Goal: Transaction & Acquisition: Purchase product/service

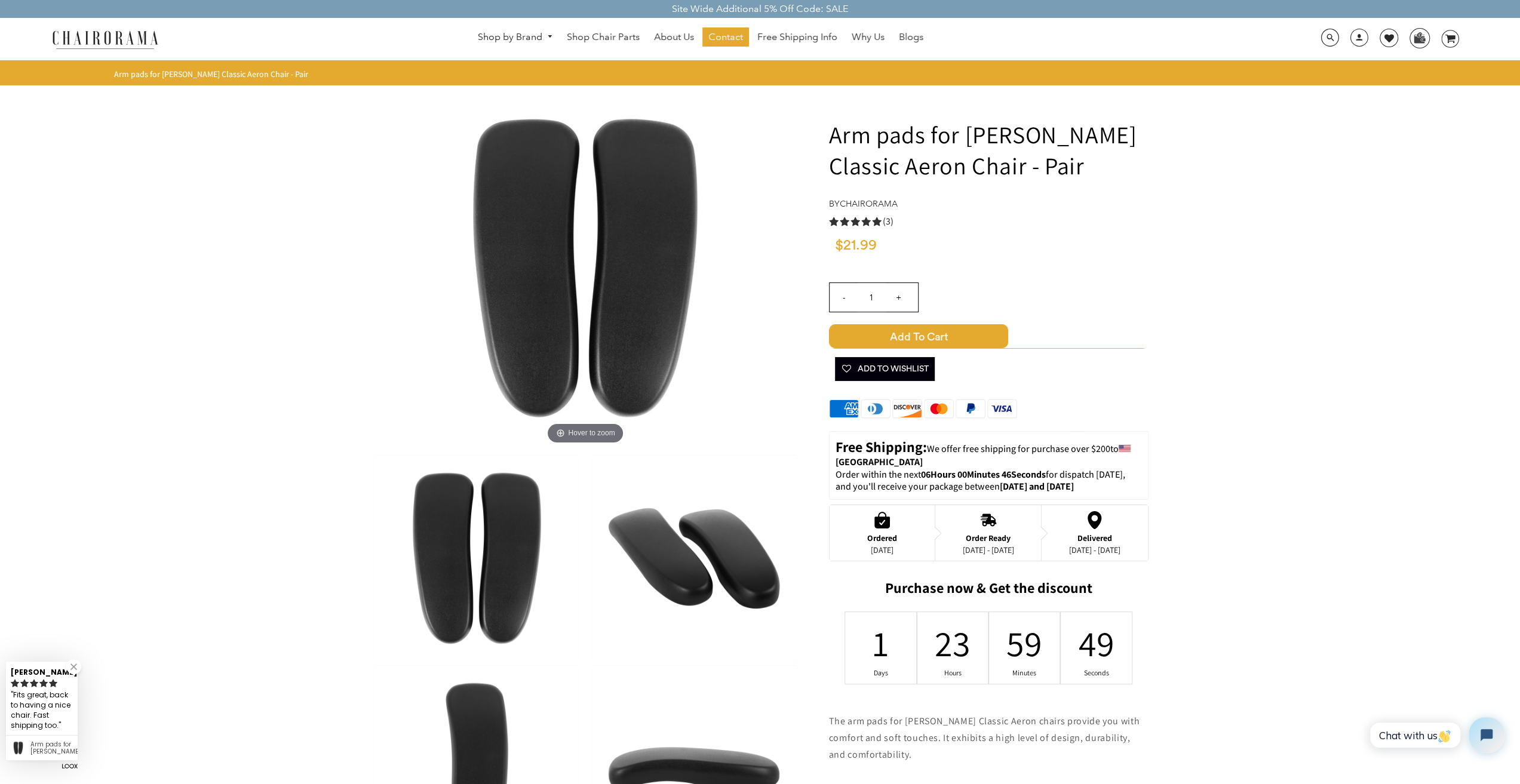
click at [691, 535] on img at bounding box center [694, 558] width 205 height 206
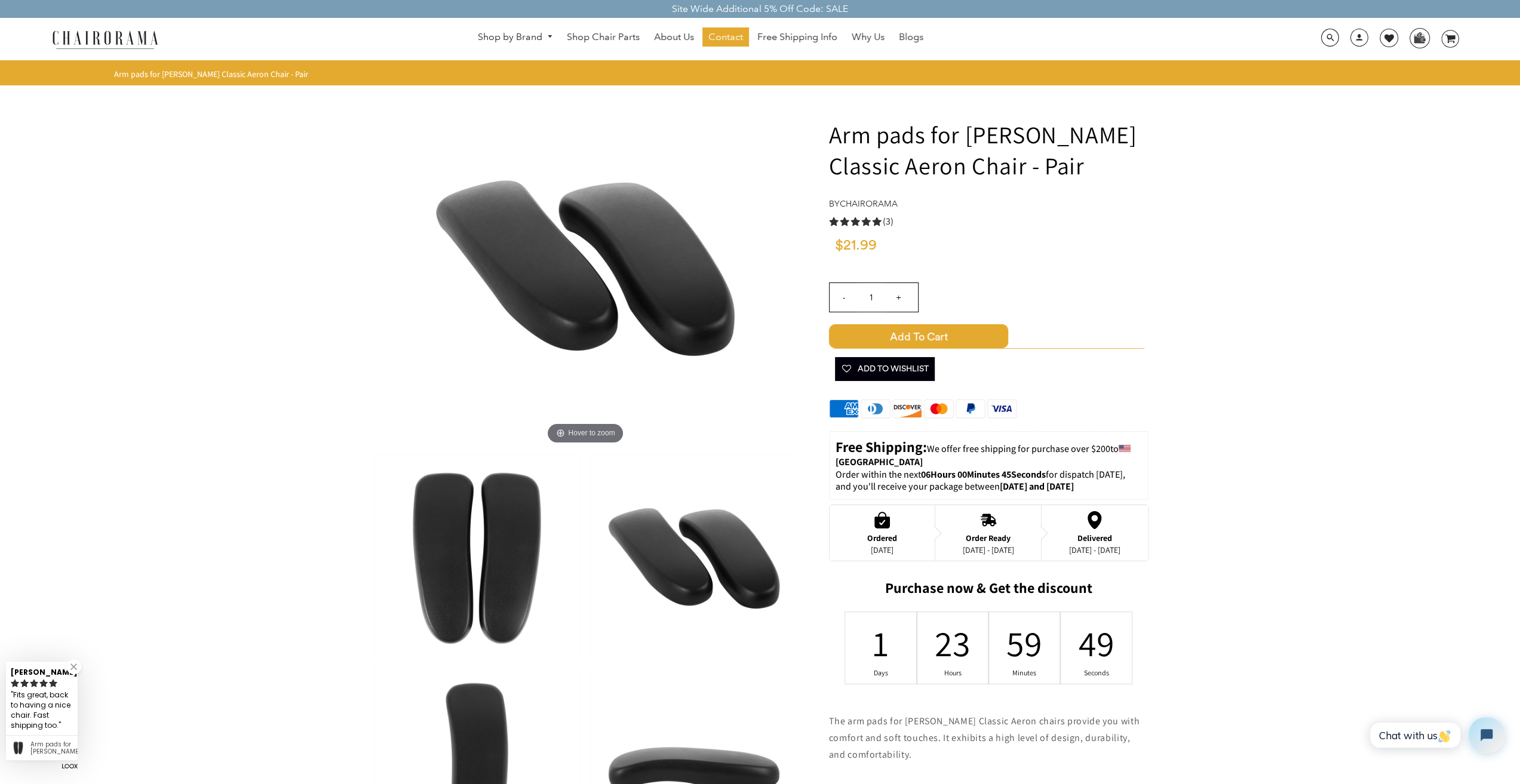
click at [674, 266] on img at bounding box center [584, 267] width 358 height 358
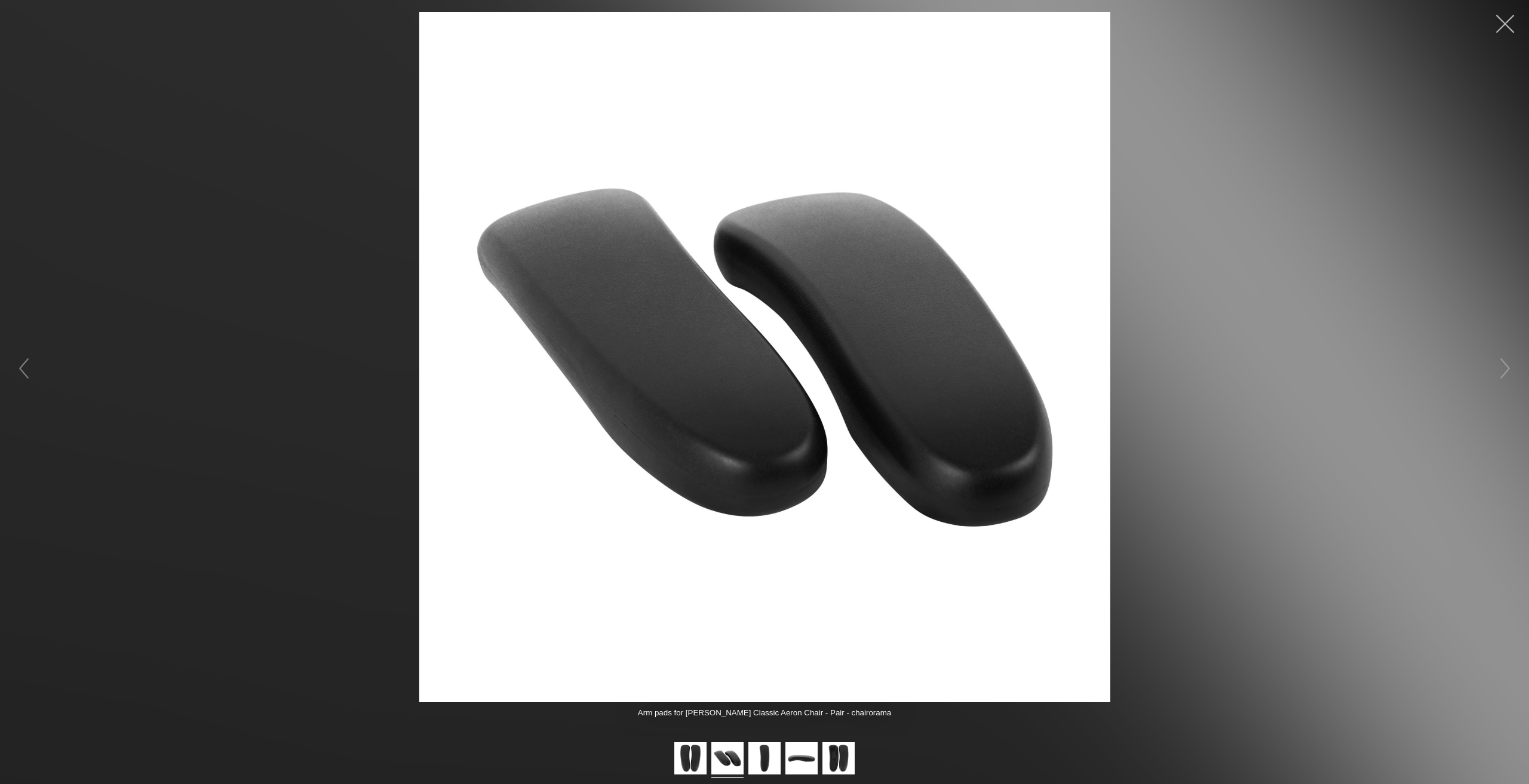
click at [1493, 24] on button "button" at bounding box center [1505, 23] width 36 height 36
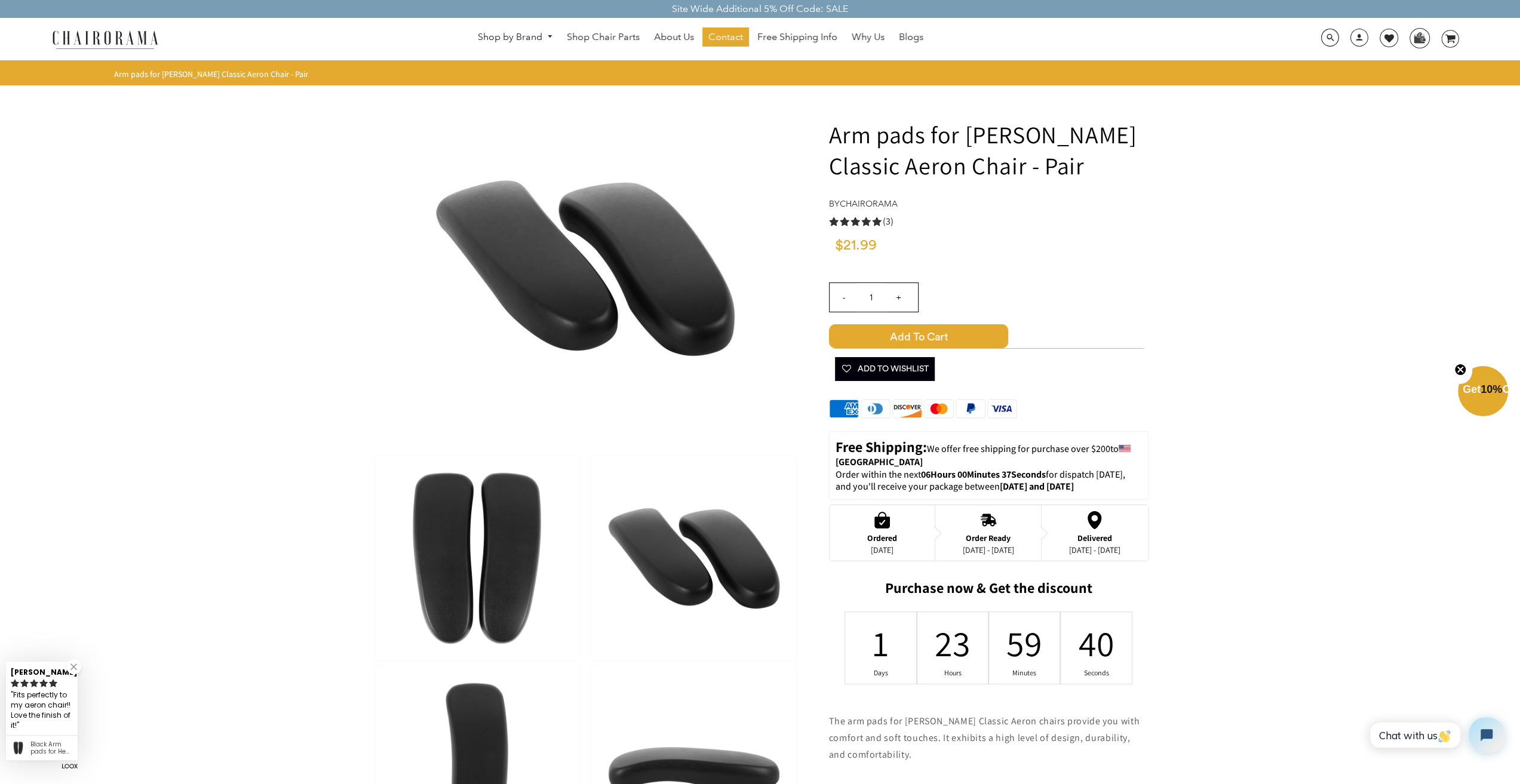
drag, startPoint x: 1517, startPoint y: 218, endPoint x: 1526, endPoint y: 219, distance: 9.1
click at [1515, 310] on form "Arm pads for [PERSON_NAME] Classic Aeron Chair - Pair by chairorama 5.0 rating …" at bounding box center [760, 619] width 1520 height 1068
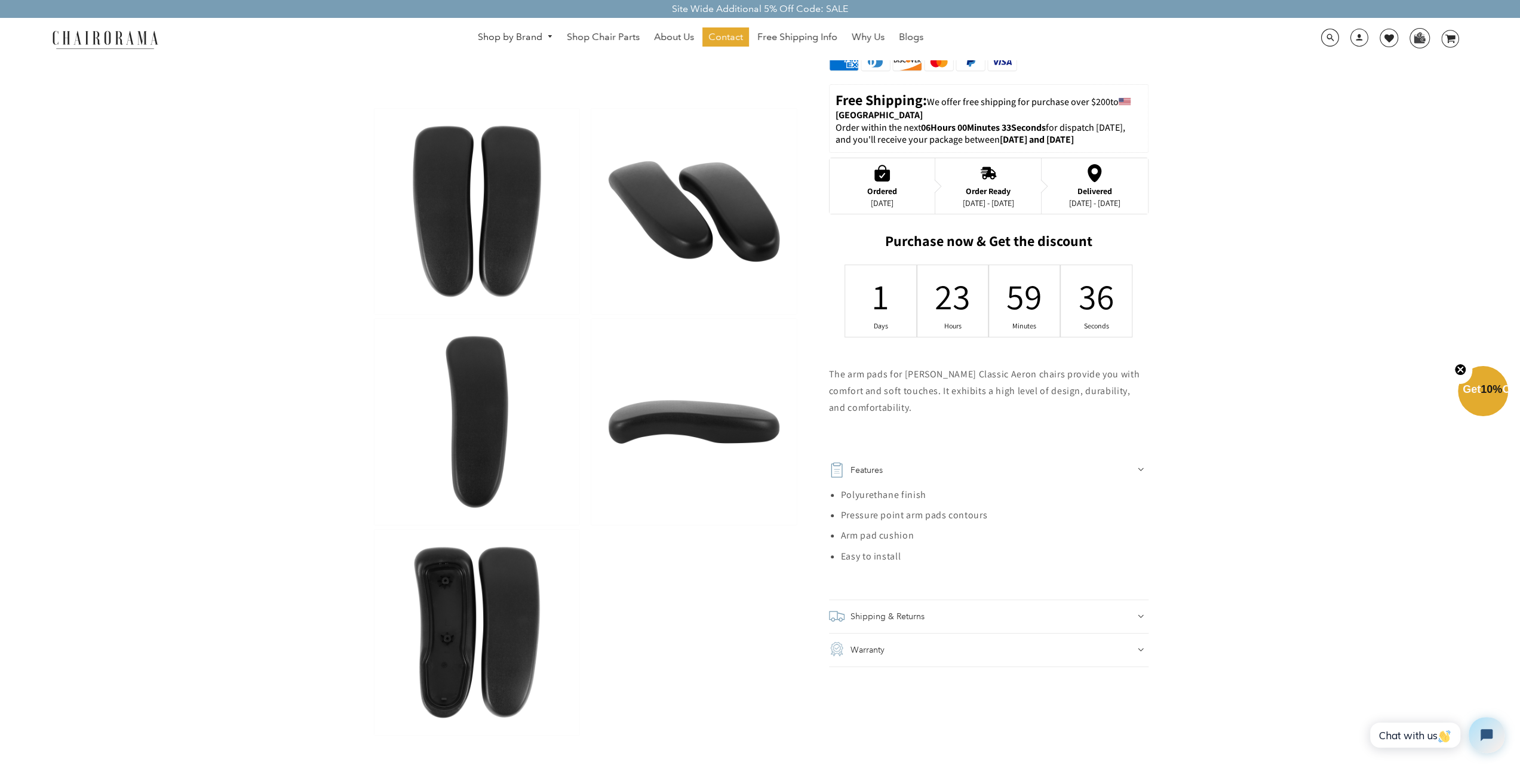
scroll to position [345, 0]
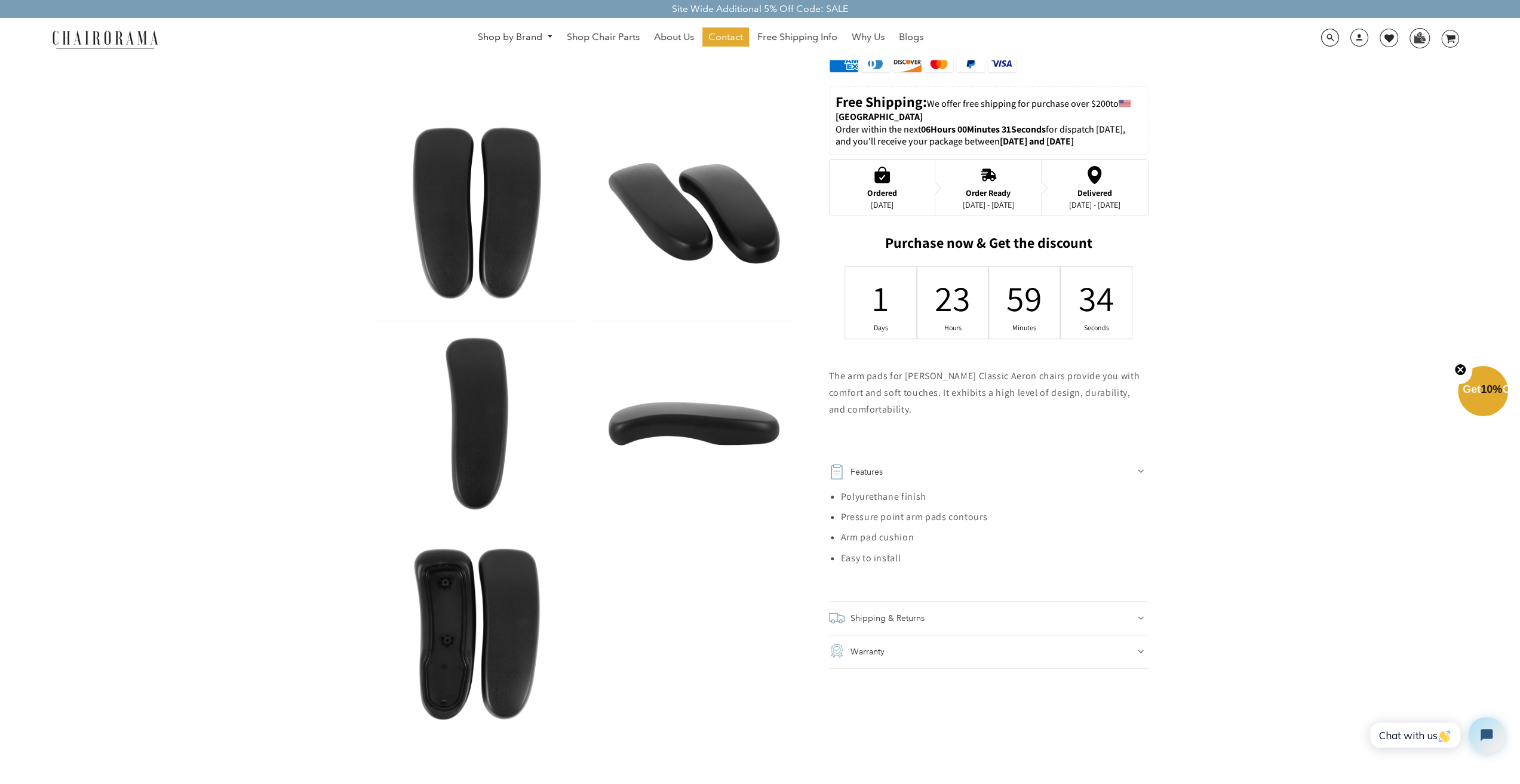
click at [466, 616] on img at bounding box center [477, 634] width 205 height 206
click at [465, 612] on img at bounding box center [477, 634] width 205 height 206
click at [503, 430] on img at bounding box center [477, 423] width 205 height 206
click at [676, 401] on img at bounding box center [694, 423] width 205 height 206
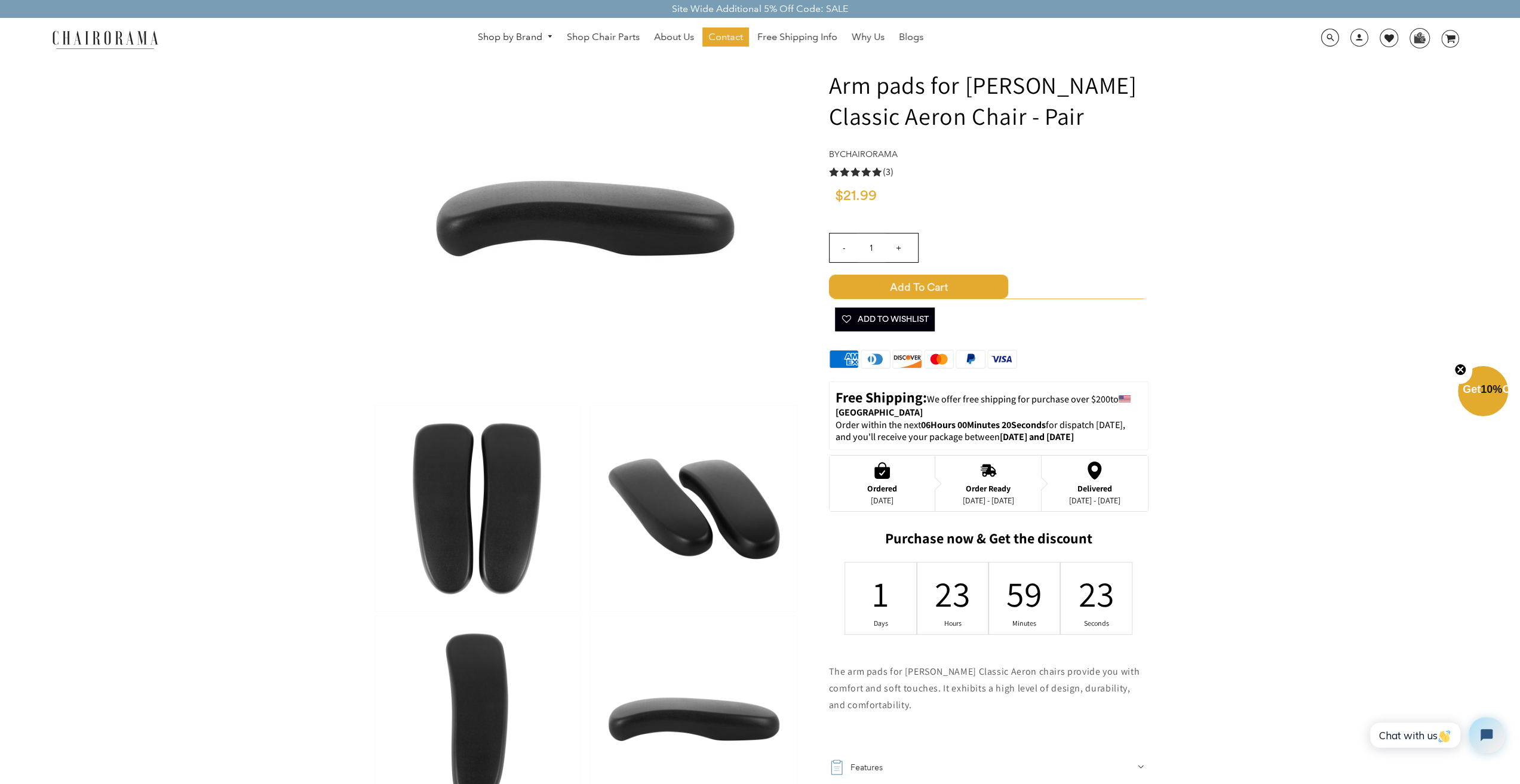
scroll to position [0, 0]
